Goal: Ask a question

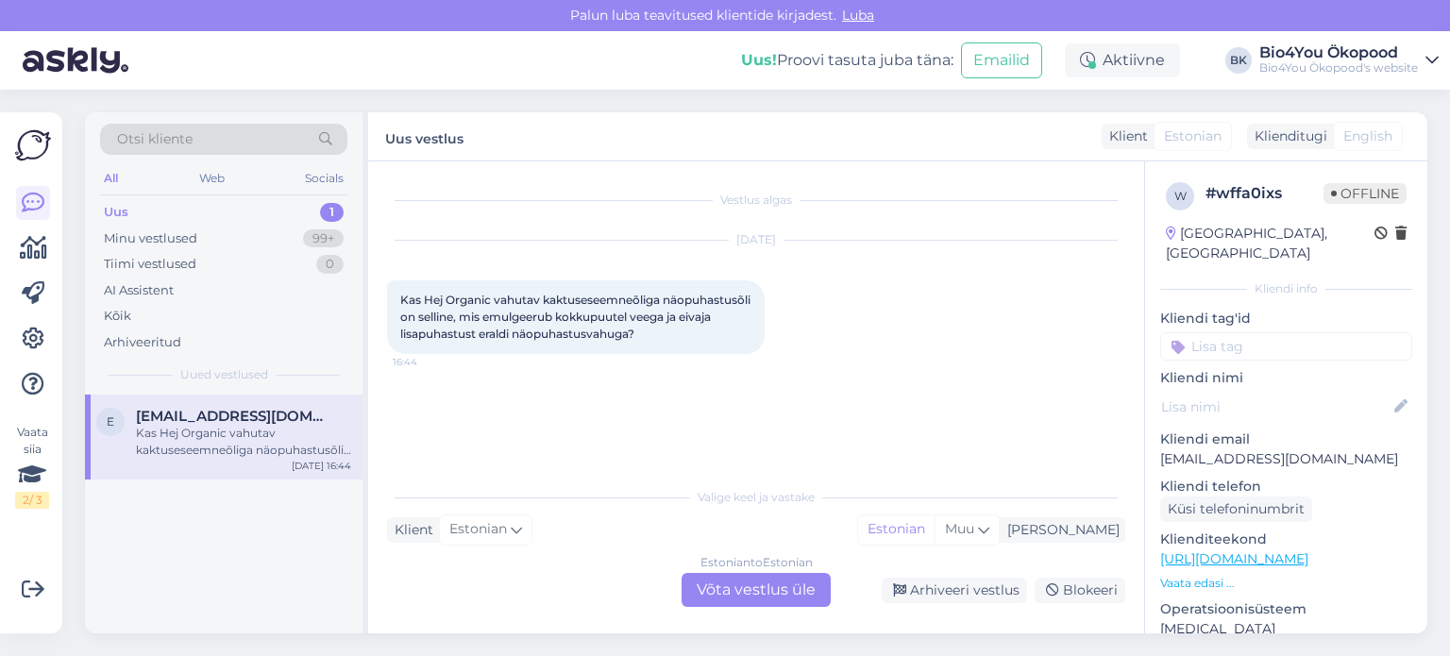
click at [1261, 550] on link "[URL][DOMAIN_NAME]" at bounding box center [1234, 558] width 148 height 17
click at [767, 588] on div "Estonian to Estonian Võta vestlus üle" at bounding box center [756, 590] width 149 height 34
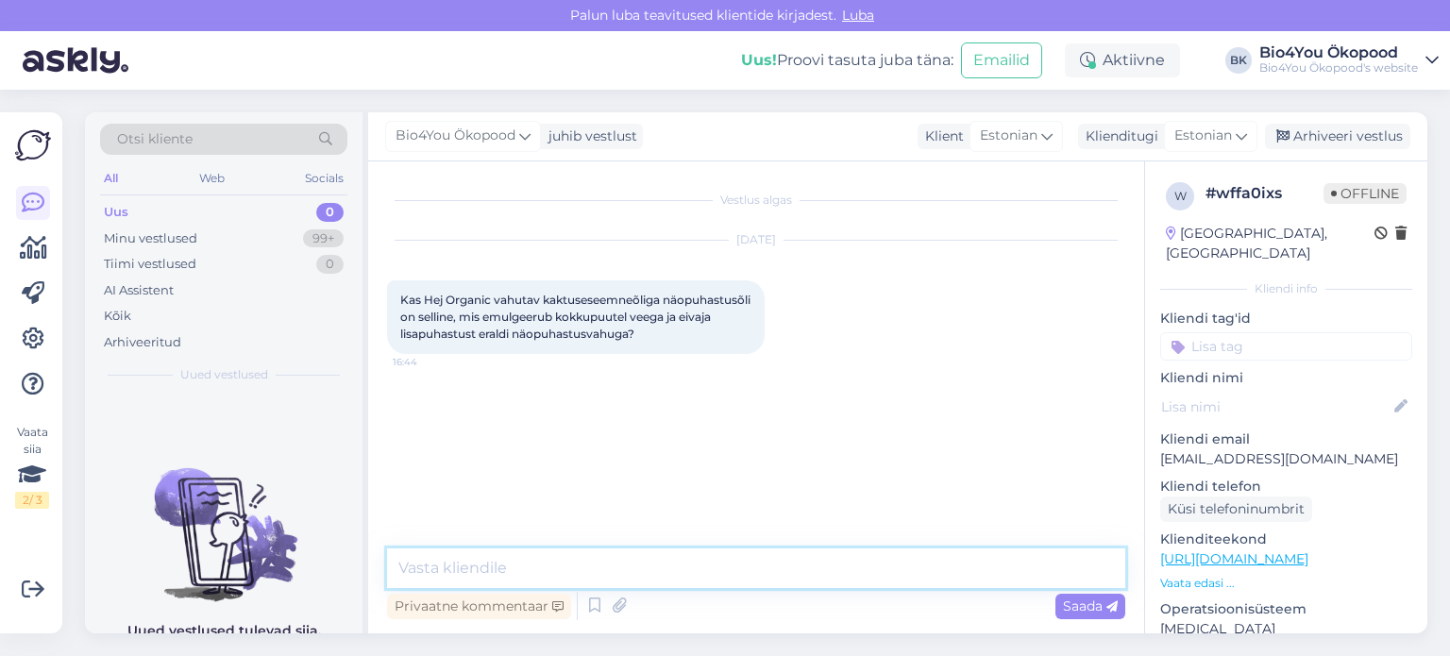
click at [506, 553] on textarea at bounding box center [756, 569] width 738 height 40
click at [940, 573] on textarea "Tere! Saan nende tooteinfost aru nii, et eraldi puhastus ei ole vajalik, küllaga" at bounding box center [756, 569] width 738 height 40
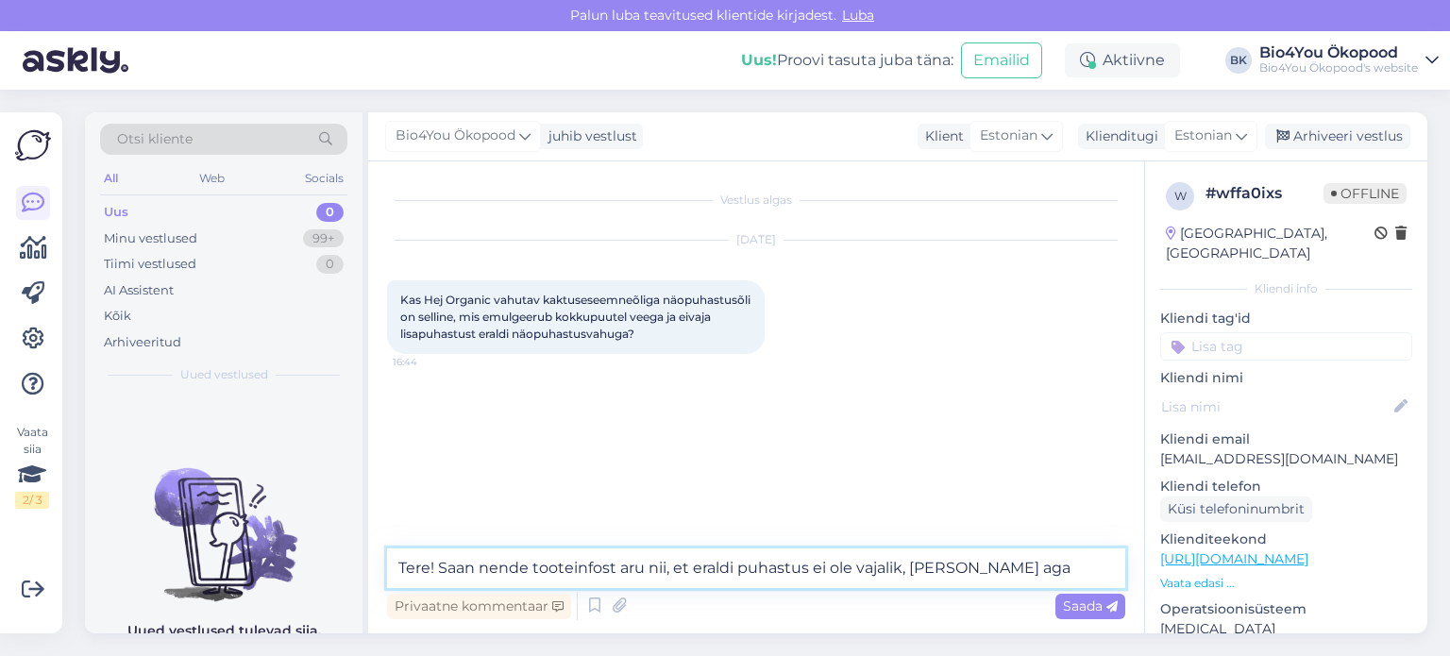
click at [1006, 567] on textarea "Tere! Saan nende tooteinfost aru nii, et eraldi puhastus ei ole vajalik, [PERSO…" at bounding box center [756, 569] width 738 height 40
paste textarea "ptimaalse topeltpuhastusrutiini jaoks kasuta pärast puhastamist veepõhist puhas…"
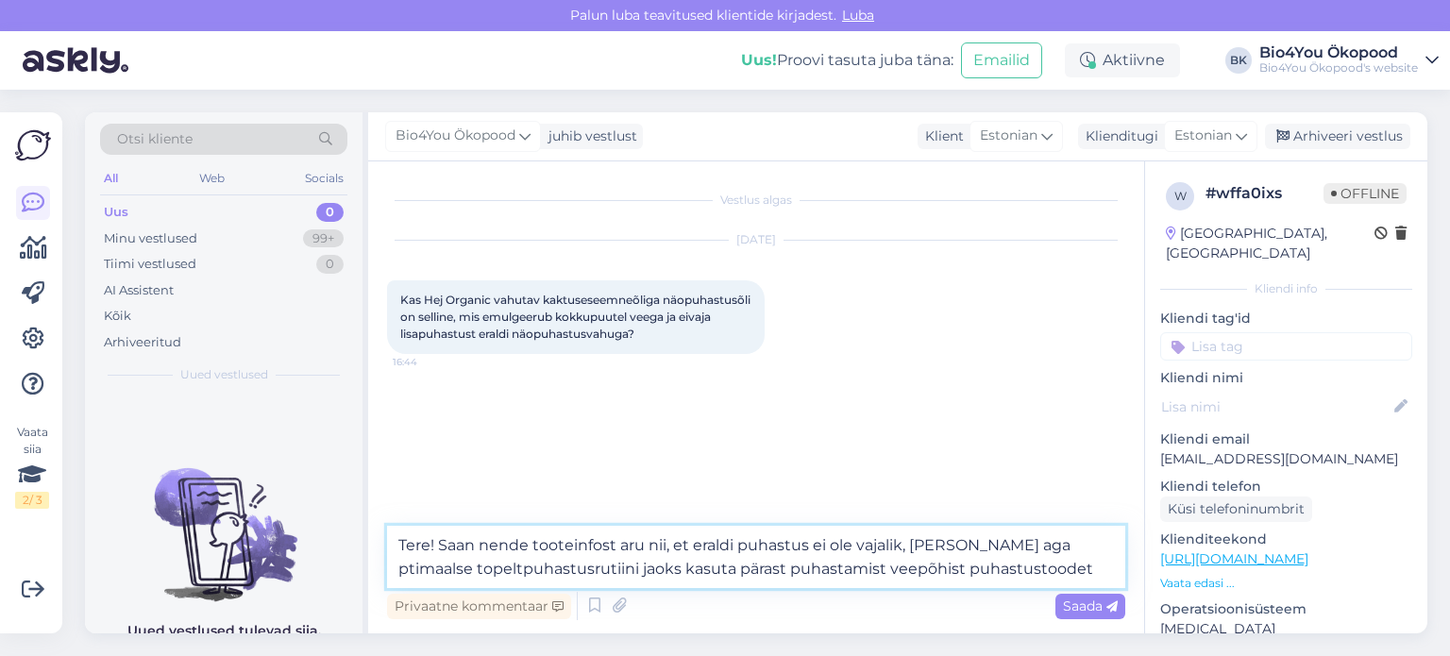
click at [974, 550] on textarea "Tere! Saan nende tooteinfost aru nii, et eraldi puhastus ei ole vajalik, [PERSO…" at bounding box center [756, 557] width 738 height 62
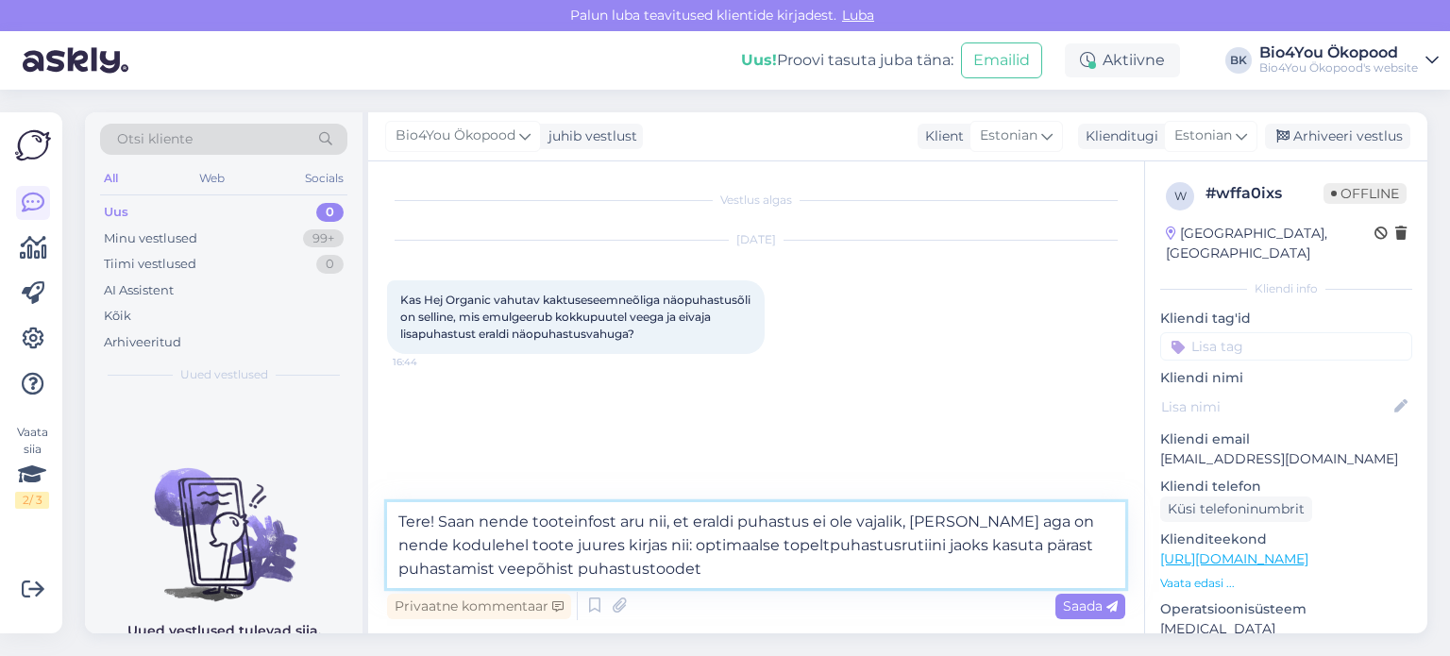
click at [723, 577] on textarea "Tere! Saan nende tooteinfost aru nii, et eraldi puhastus ei ole vajalik, [PERSO…" at bounding box center [756, 545] width 738 height 86
type textarea "Tere! Saan nende tooteinfost aru nii, et eraldi puhastus ei ole vajalik, [PERSO…"
click at [1087, 609] on span "Saada" at bounding box center [1090, 606] width 55 height 17
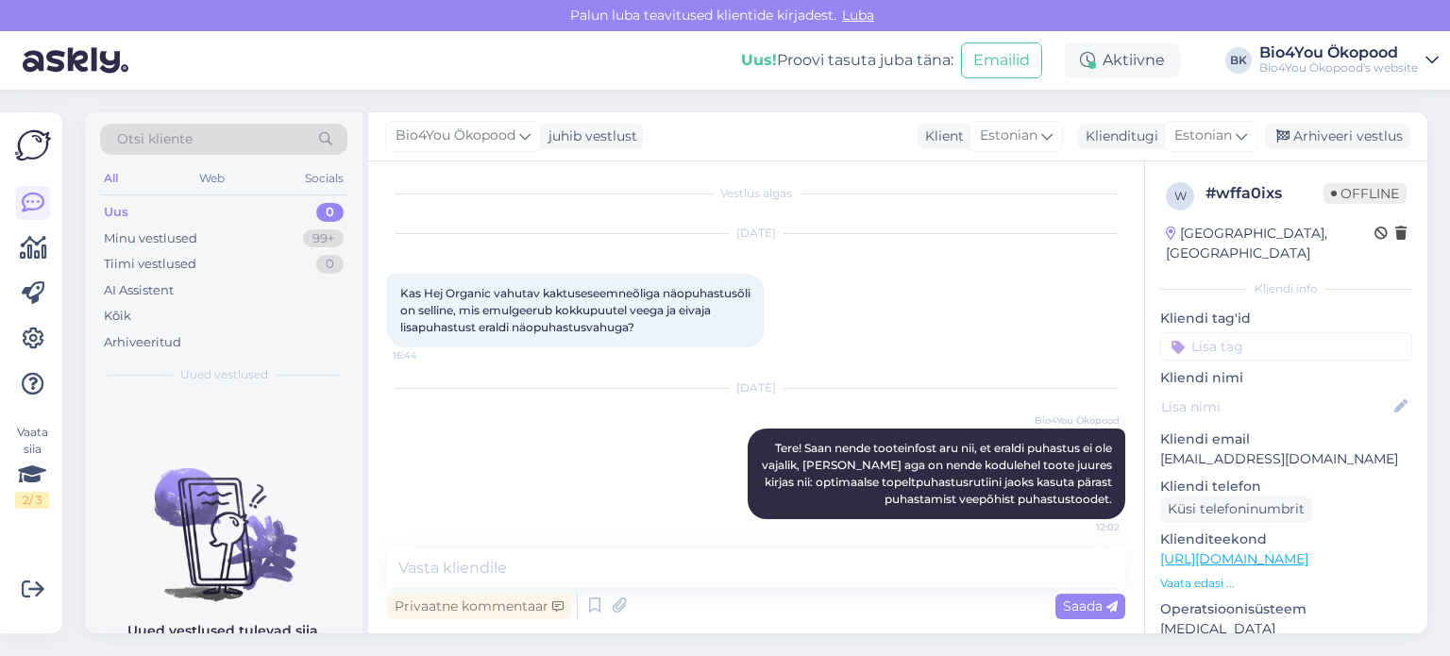
scroll to position [15, 0]
